Goal: Find contact information: Find contact information

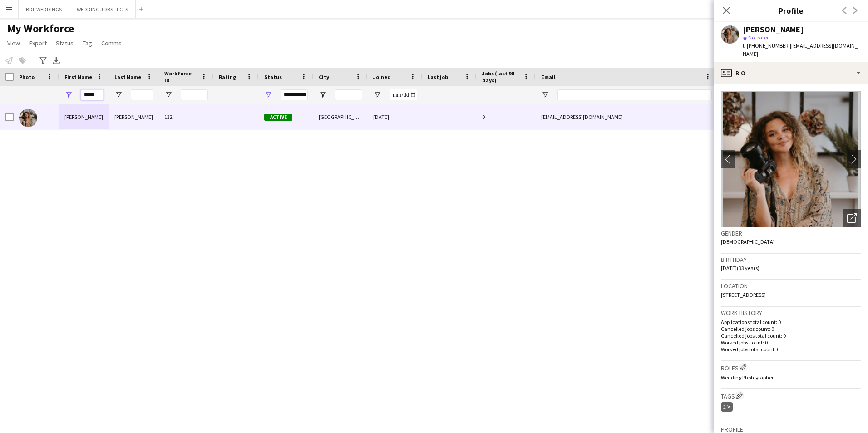
drag, startPoint x: 98, startPoint y: 94, endPoint x: -15, endPoint y: 95, distance: 113.1
click at [0, 95] on html "Menu Boards Boards Boards All jobs Status Workforce Workforce My Workforce Recr…" at bounding box center [434, 216] width 868 height 433
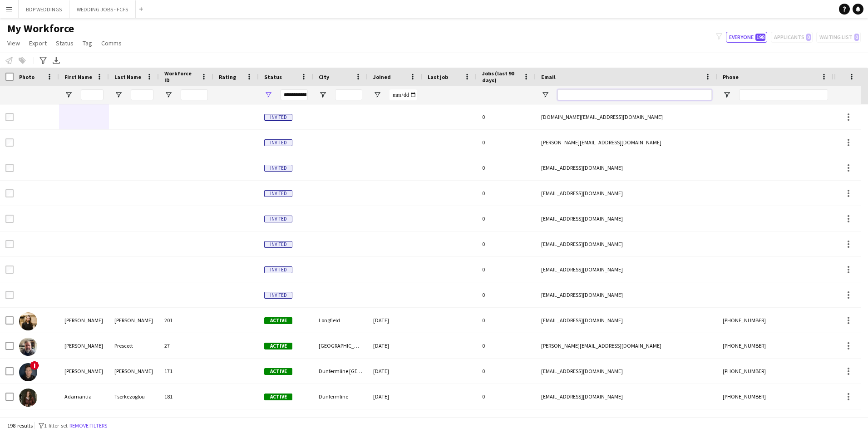
click at [659, 92] on input "Email Filter Input" at bounding box center [635, 94] width 154 height 11
paste input "**********"
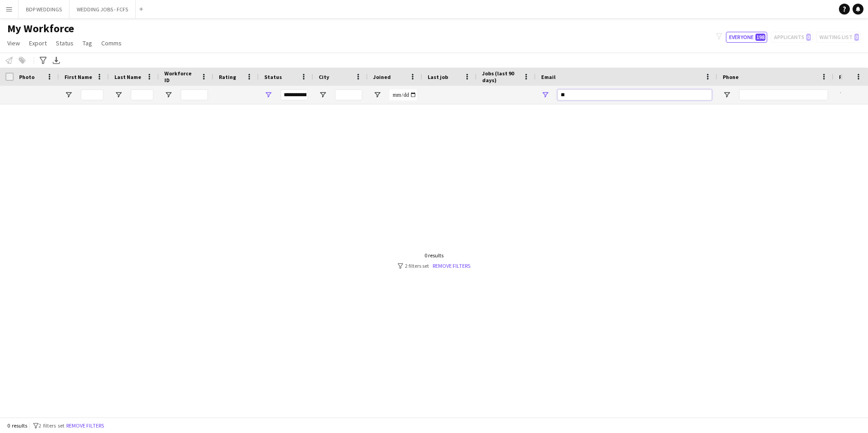
type input "*"
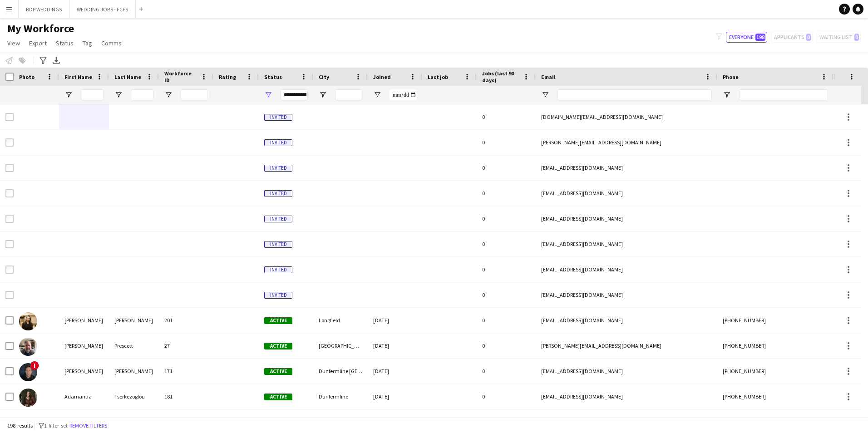
click at [105, 91] on div at bounding box center [84, 95] width 50 height 18
click at [85, 98] on input "First Name Filter Input" at bounding box center [92, 94] width 23 height 11
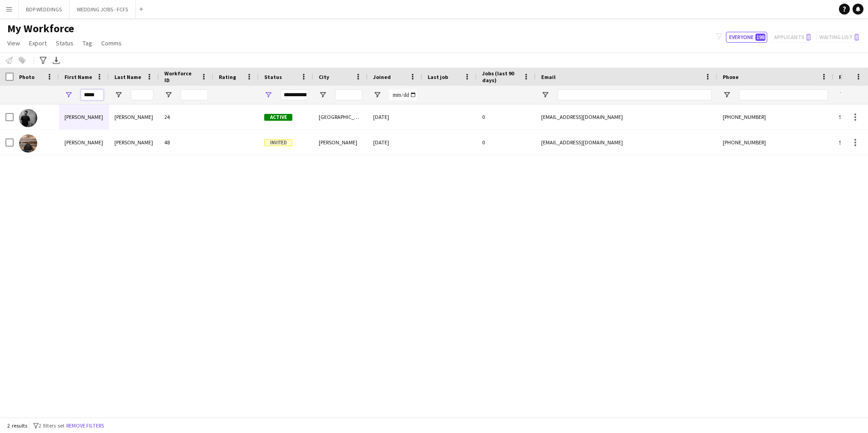
type input "*****"
click at [81, 220] on div "[PERSON_NAME] 24 Active [GEOGRAPHIC_DATA] [DATE] 0 [EMAIL_ADDRESS][DOMAIN_NAME]…" at bounding box center [420, 257] width 841 height 306
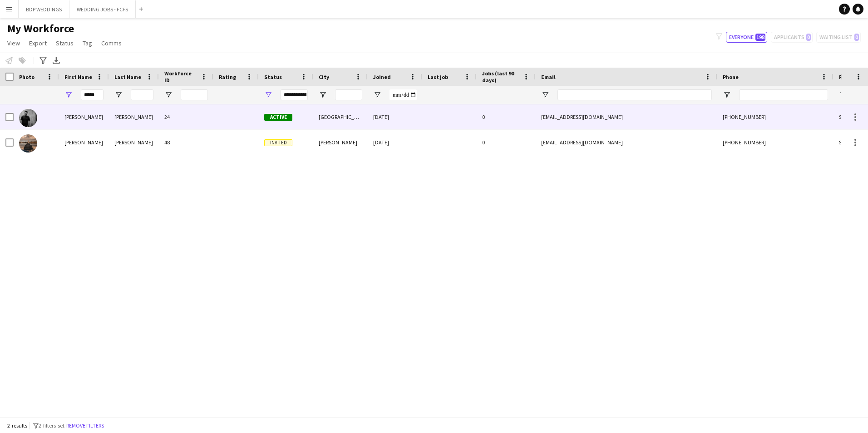
click at [158, 125] on div "[PERSON_NAME]" at bounding box center [134, 116] width 50 height 25
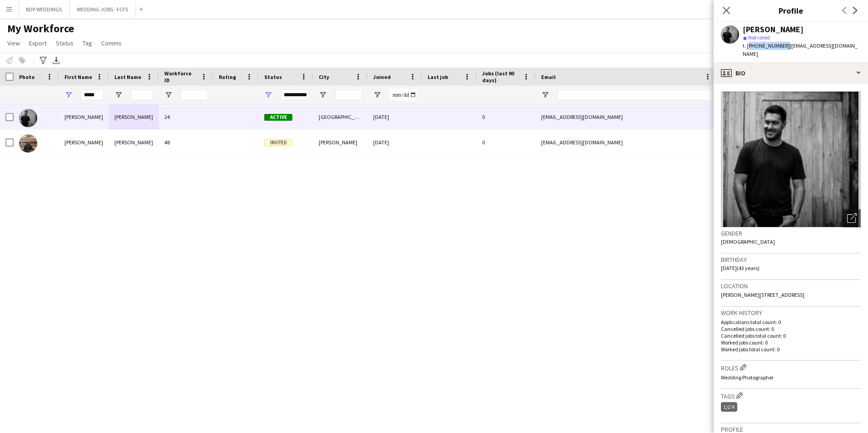
drag, startPoint x: 782, startPoint y: 45, endPoint x: 748, endPoint y: 45, distance: 34.1
click at [748, 45] on span "t. [PHONE_NUMBER]" at bounding box center [766, 45] width 47 height 7
copy span "[PHONE_NUMBER]"
